Goal: Find specific page/section: Find specific page/section

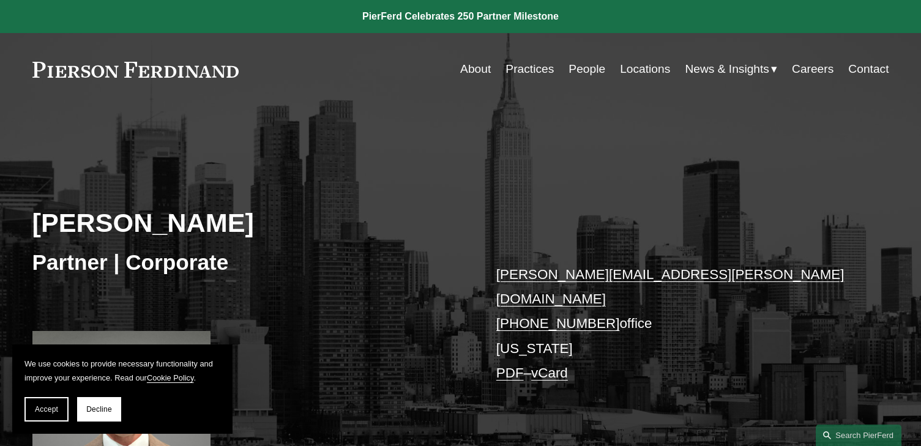
click at [656, 65] on link "Locations" at bounding box center [645, 68] width 50 height 23
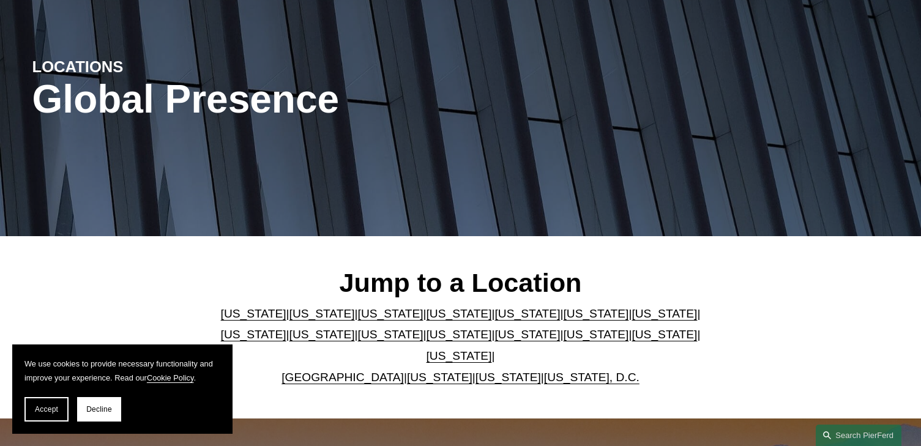
scroll to position [245, 0]
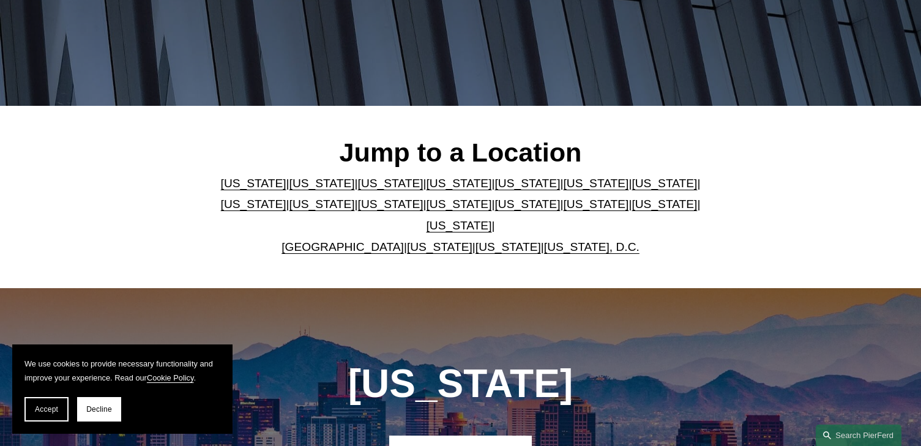
click at [426, 210] on link "[US_STATE]" at bounding box center [458, 204] width 65 height 13
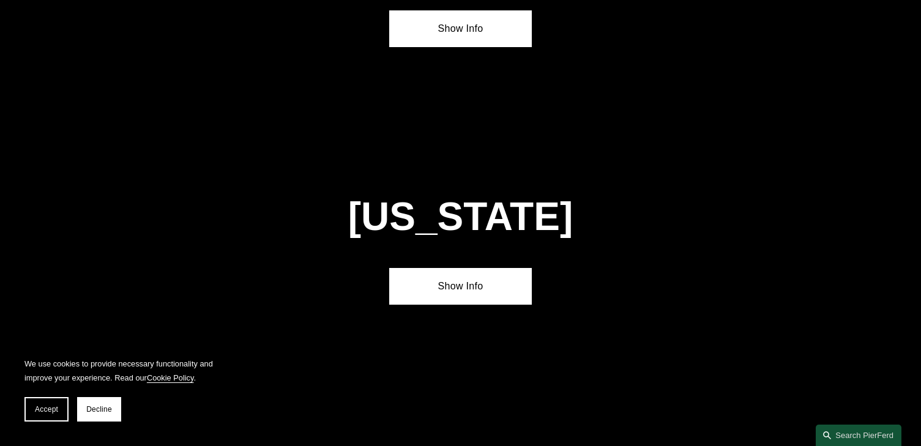
scroll to position [3100, 0]
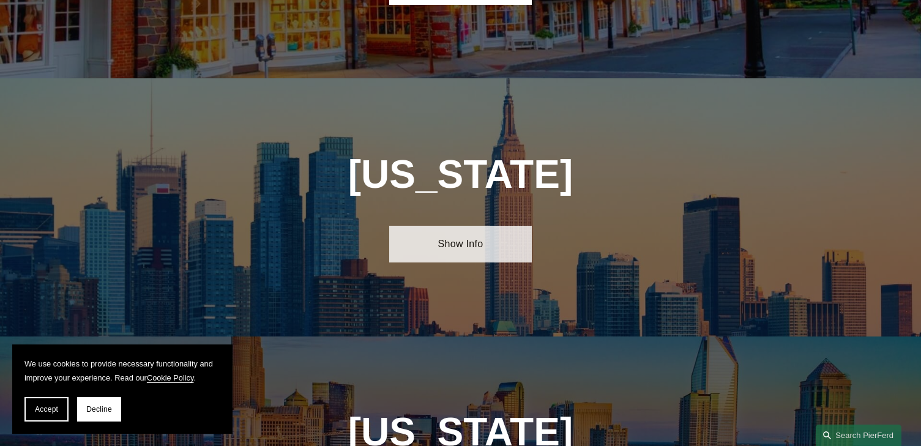
click at [478, 226] on link "Show Info" at bounding box center [460, 244] width 143 height 37
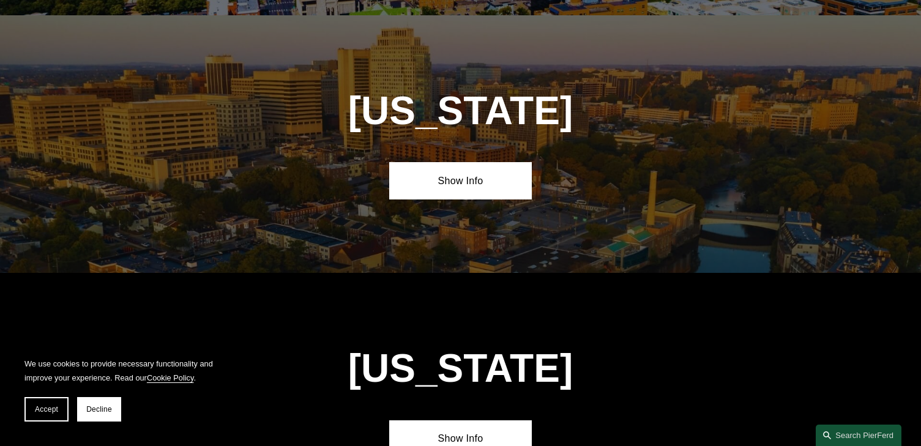
scroll to position [0, 0]
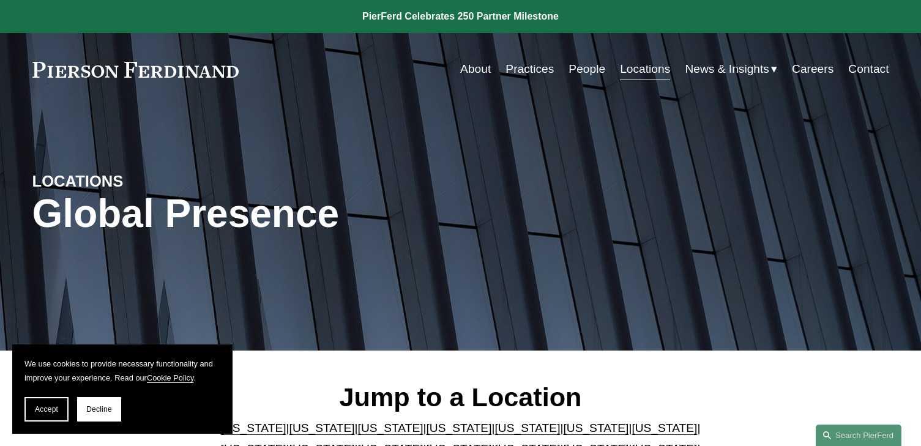
click at [127, 73] on link at bounding box center [135, 70] width 207 height 16
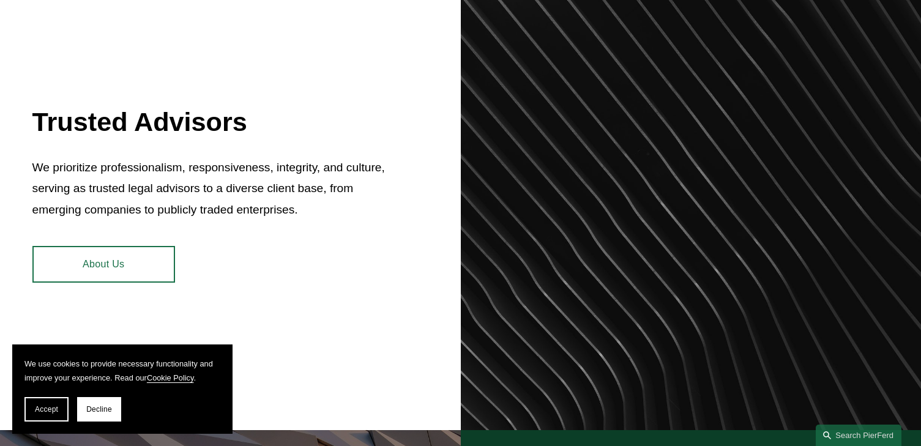
scroll to position [489, 0]
